Goal: Check status

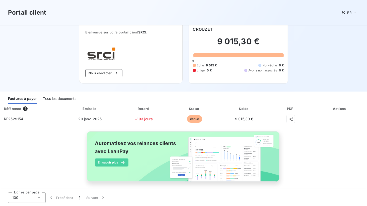
scroll to position [8, 0]
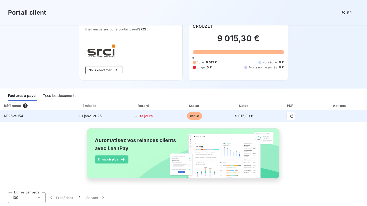
click at [12, 114] on span "RF2529154" at bounding box center [13, 115] width 19 height 4
click at [3, 117] on td "RF2529154" at bounding box center [31, 116] width 62 height 12
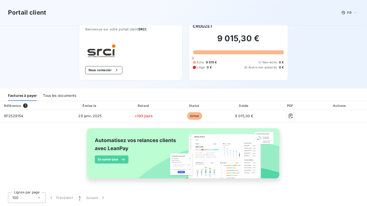
click at [295, 146] on div "Référence 1 Émise le Retard Statut Solde PDF Actions RF2529154 [DATE] +193 jour…" at bounding box center [183, 145] width 367 height 89
click at [10, 105] on div "Référence" at bounding box center [12, 105] width 17 height 4
click at [18, 96] on div "Factures à payer" at bounding box center [22, 95] width 29 height 11
click at [11, 105] on div "Référence" at bounding box center [12, 105] width 17 height 4
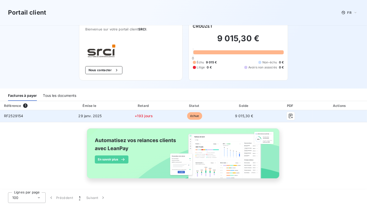
click at [12, 116] on span "RF2529154" at bounding box center [13, 115] width 19 height 4
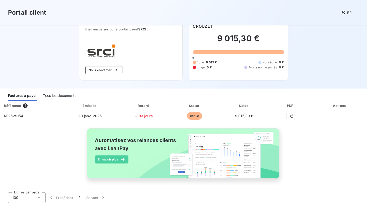
drag, startPoint x: 13, startPoint y: 116, endPoint x: 42, endPoint y: 149, distance: 44.3
click at [42, 149] on div "Référence 1 Émise le Retard Statut Solde PDF Actions RF2529154 [DATE] +193 jour…" at bounding box center [183, 145] width 367 height 89
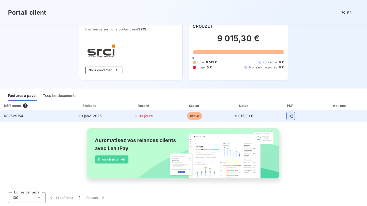
click at [288, 116] on icon "button" at bounding box center [290, 115] width 5 height 5
